Goal: Information Seeking & Learning: Learn about a topic

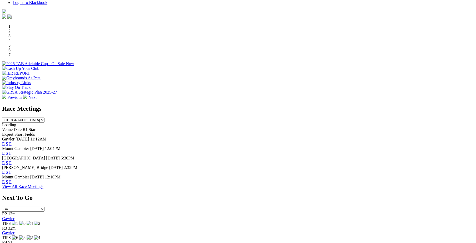
scroll to position [145, 0]
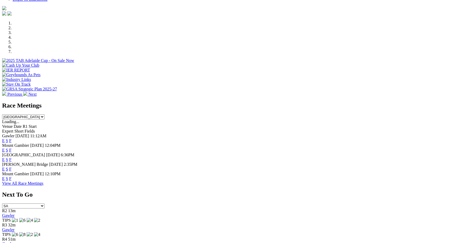
click at [12, 157] on link "F" at bounding box center [10, 159] width 2 height 4
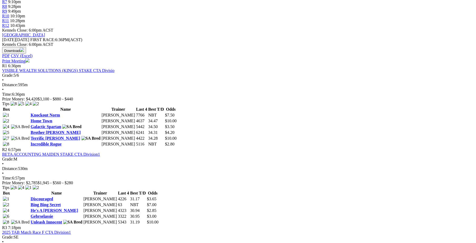
scroll to position [218, 0]
